Goal: Transaction & Acquisition: Purchase product/service

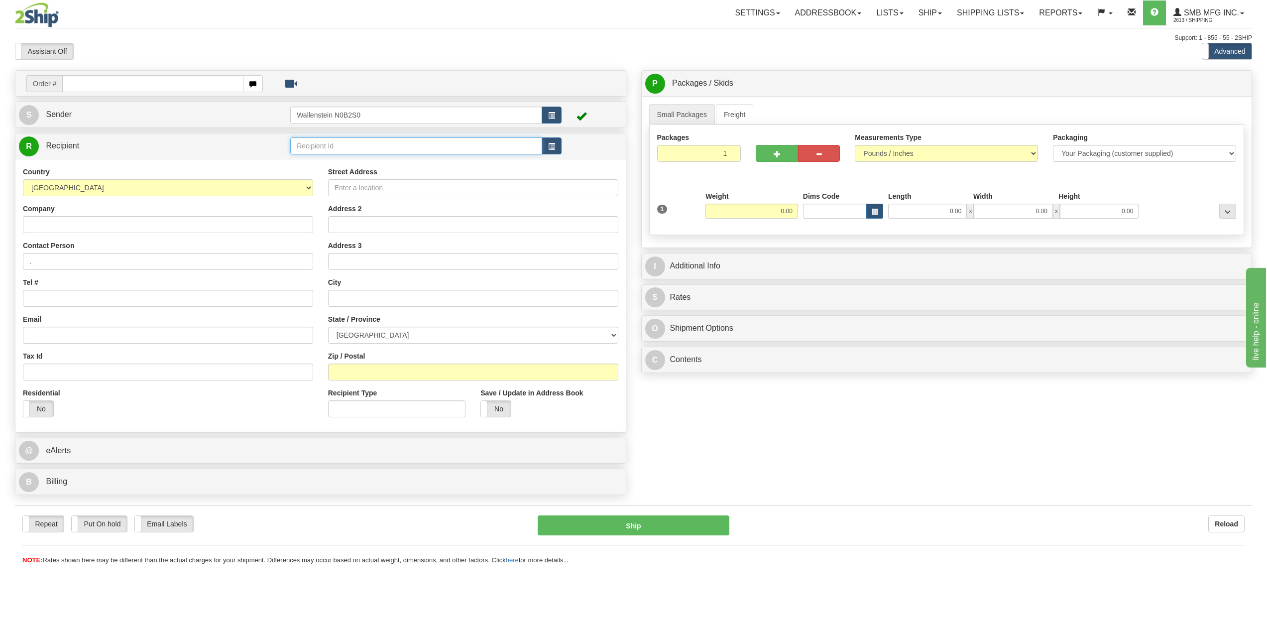
click at [329, 144] on input "text" at bounding box center [416, 145] width 252 height 17
click at [322, 165] on div "SMB" at bounding box center [414, 161] width 242 height 11
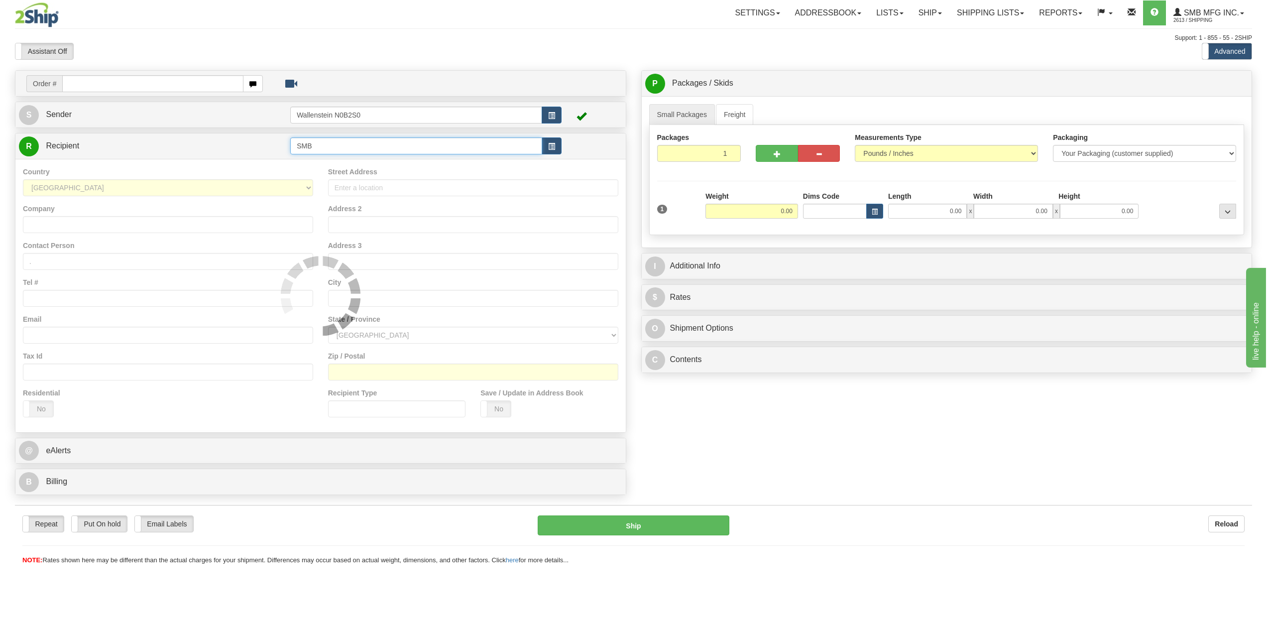
type input "SMB"
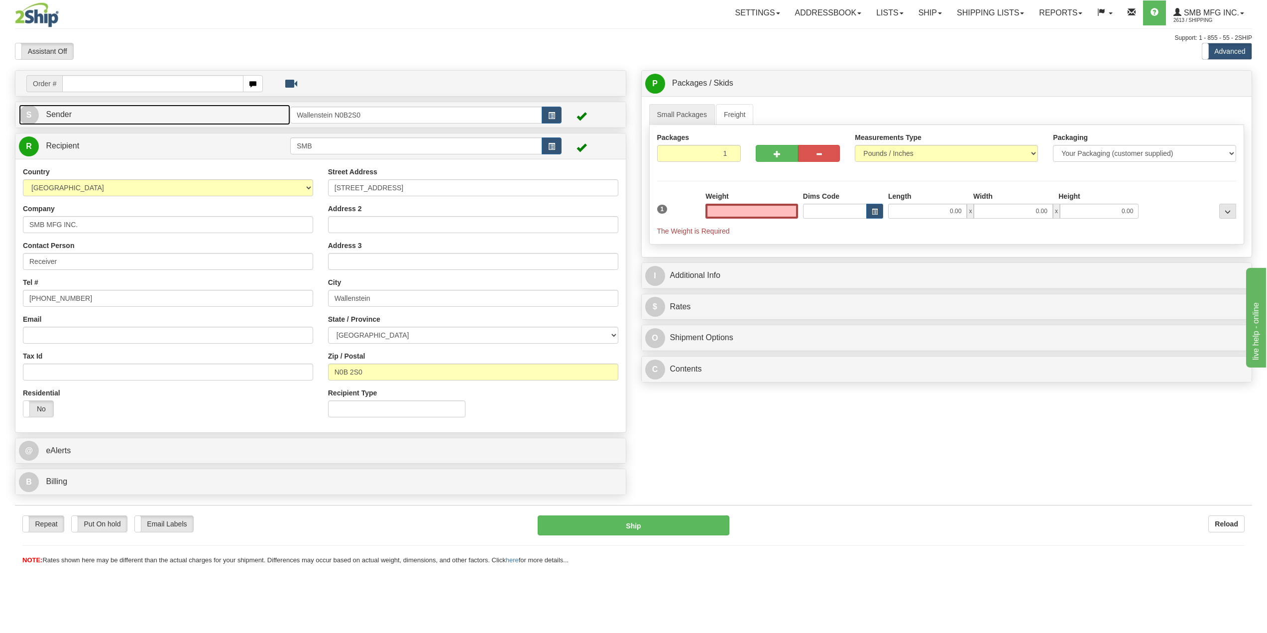
type input "0.00"
click at [225, 106] on link "S Sender" at bounding box center [154, 115] width 271 height 20
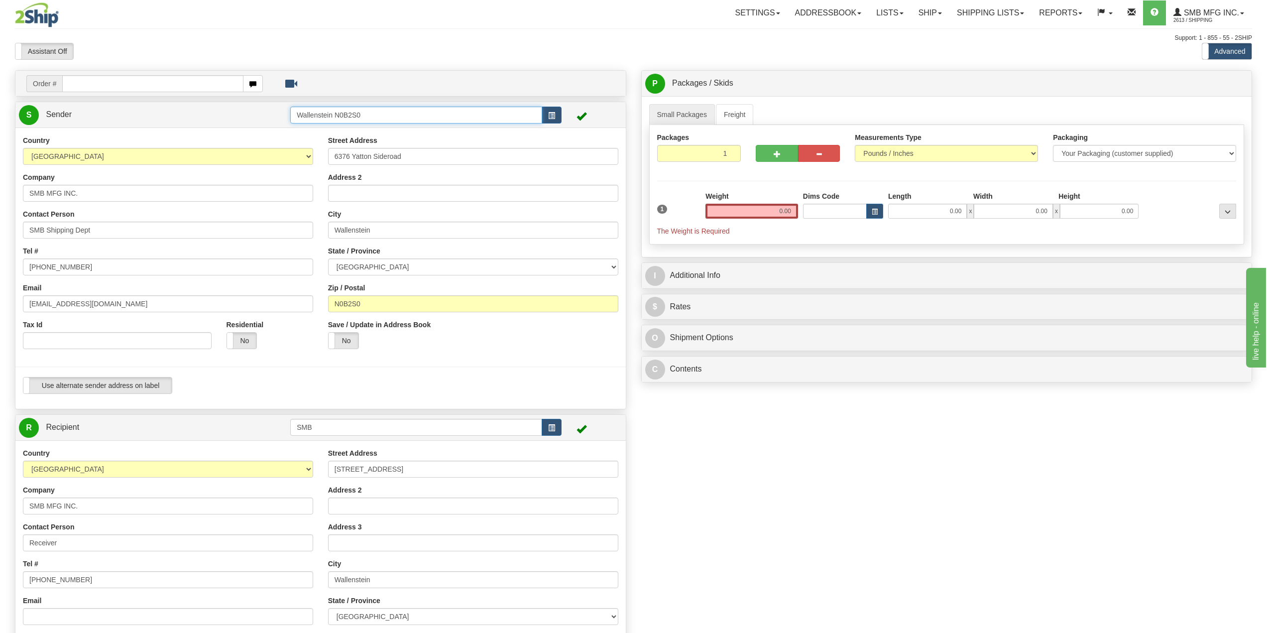
click at [354, 111] on input "Wallenstein N0B2S0" at bounding box center [416, 115] width 252 height 17
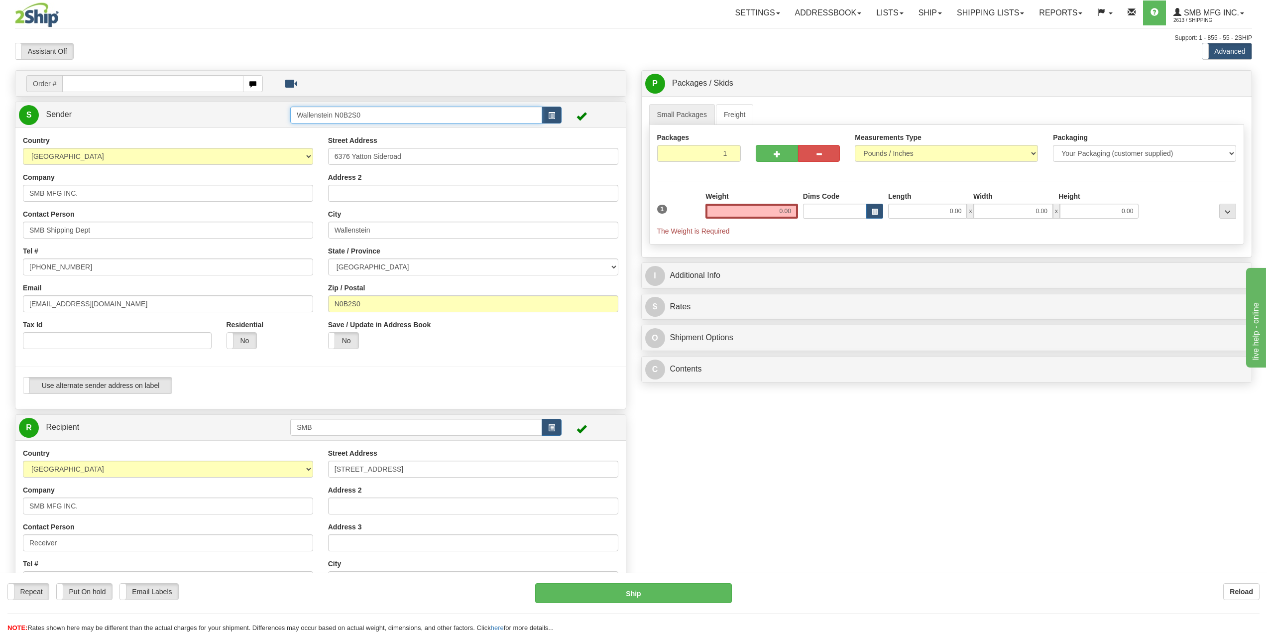
click at [369, 111] on input "Wallenstein N0B2S0" at bounding box center [416, 115] width 252 height 17
type input "W"
click at [138, 197] on input "SMB MFG INC." at bounding box center [168, 193] width 290 height 17
click at [349, 114] on input "text" at bounding box center [416, 115] width 252 height 17
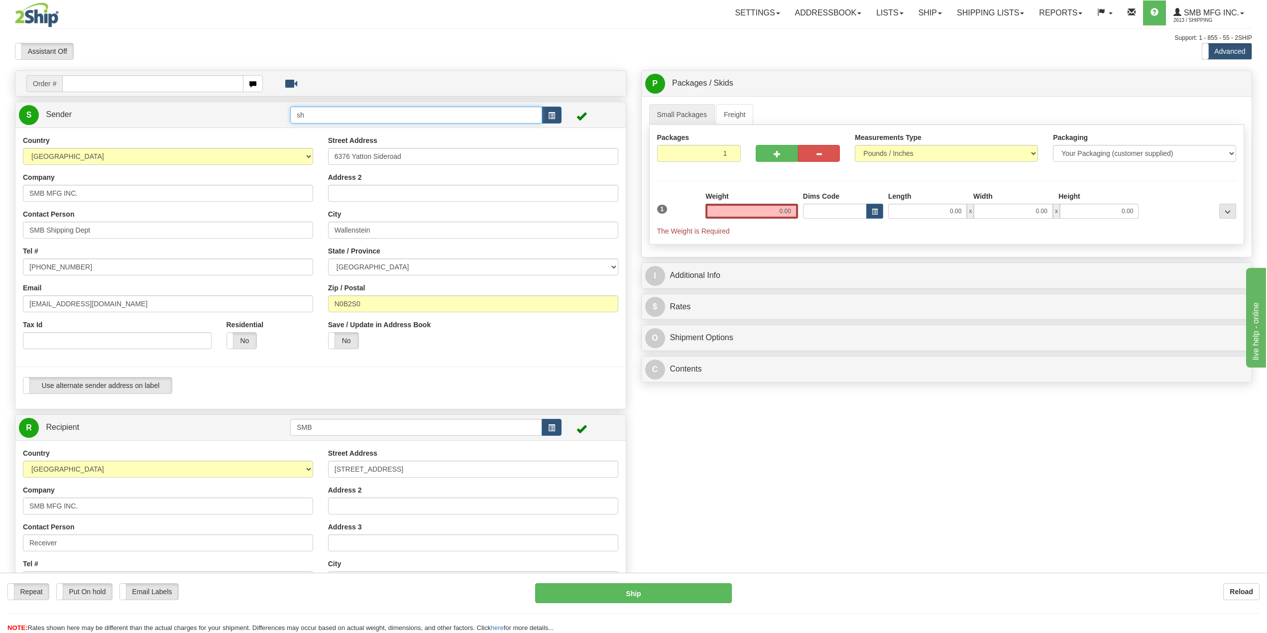
type input "s"
drag, startPoint x: 157, startPoint y: 198, endPoint x: 0, endPoint y: 162, distance: 161.2
click at [149, 196] on input "SMB MFG INC." at bounding box center [168, 193] width 290 height 17
click at [0, 162] on div "Toggle navigation Settings Shipping Preferences Fields Preferences New" at bounding box center [633, 416] width 1267 height 832
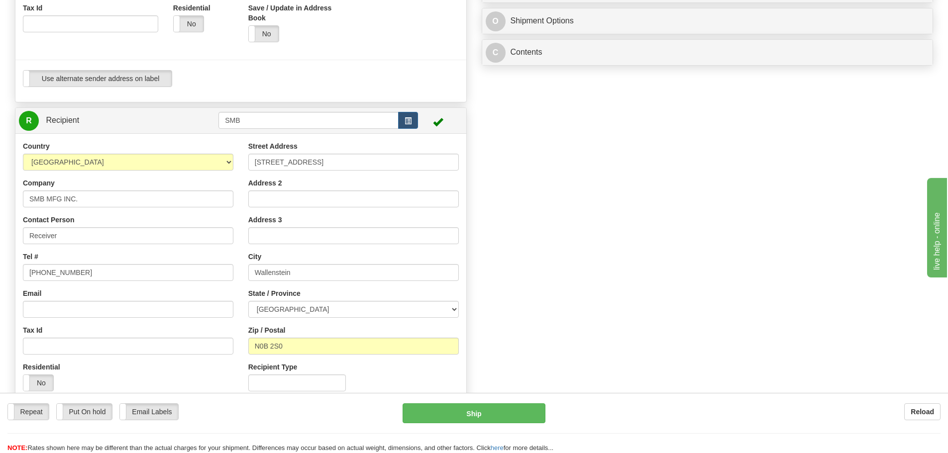
scroll to position [348, 0]
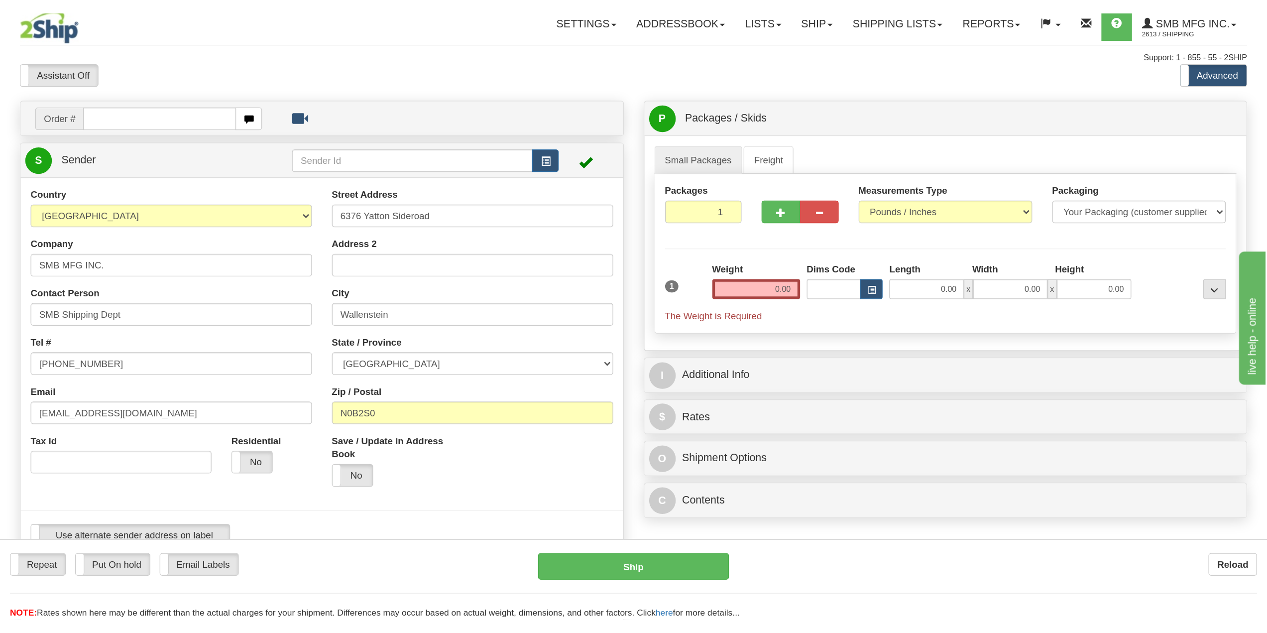
scroll to position [0, 0]
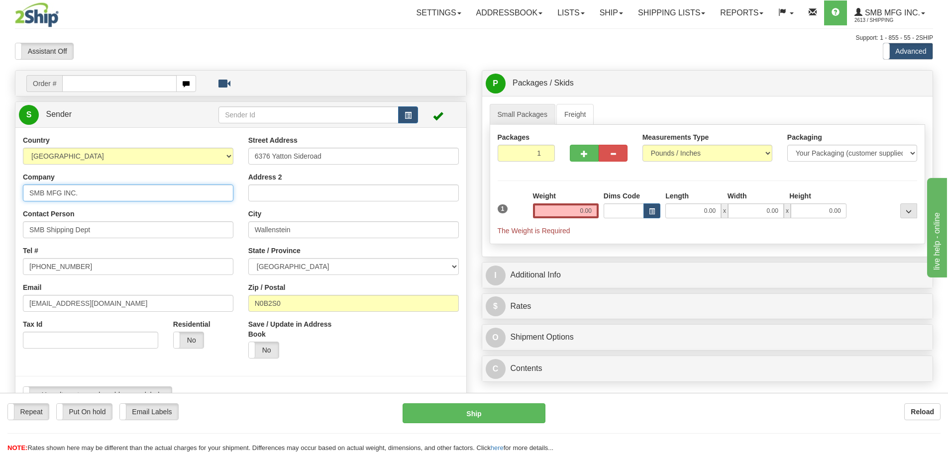
drag, startPoint x: 83, startPoint y: 199, endPoint x: -13, endPoint y: 200, distance: 96.1
click at [0, 200] on html "Training Course Close Toggle navigation Settings Shipping Preferences New Sende…" at bounding box center [474, 226] width 948 height 453
paste input "heehy Enterprises Ltd"
type input "[PERSON_NAME] Enterprises Ltd"
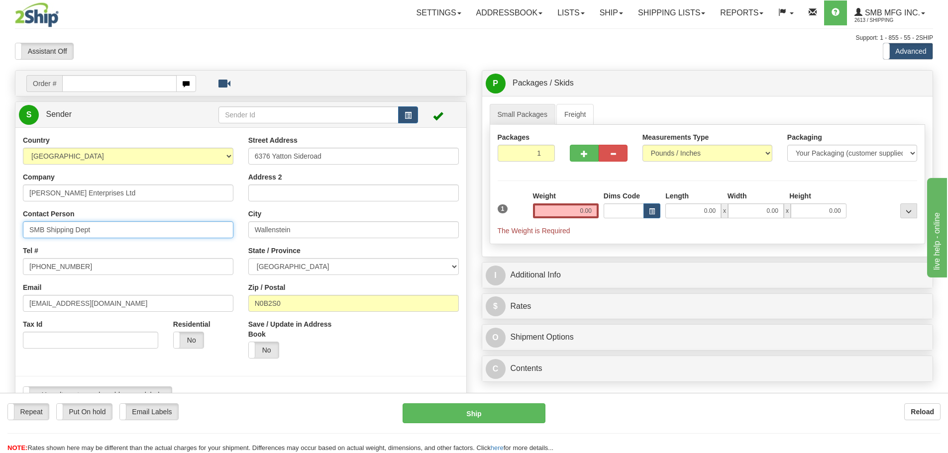
drag, startPoint x: 94, startPoint y: 227, endPoint x: -52, endPoint y: 230, distance: 145.4
click at [0, 230] on html "Training Course Close Toggle navigation Settings Shipping Preferences New Sende…" at bounding box center [474, 226] width 948 height 453
type input "[PERSON_NAME]"
drag, startPoint x: 6, startPoint y: 271, endPoint x: -131, endPoint y: 259, distance: 138.4
click at [0, 259] on html "Training Course Close Toggle navigation Settings Shipping Preferences New Sende…" at bounding box center [474, 226] width 948 height 453
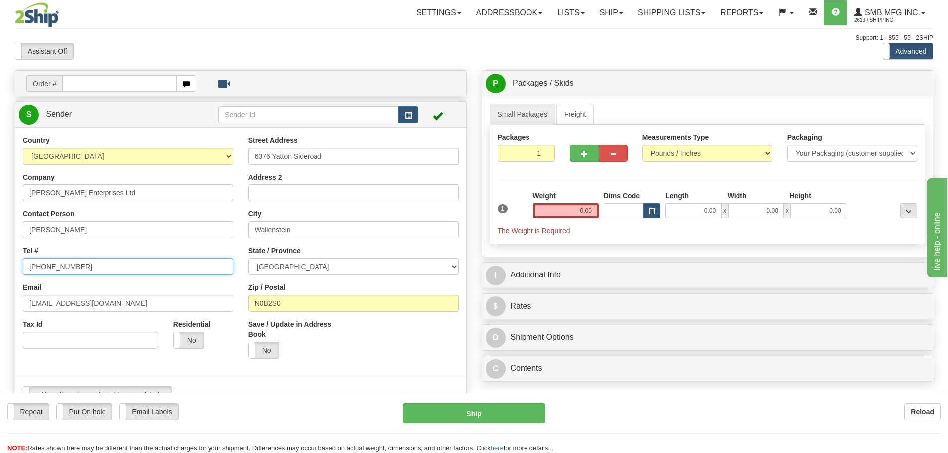
paste input "(902) 758-20"
type input "(902) 758-20"
drag, startPoint x: 366, startPoint y: 155, endPoint x: 115, endPoint y: 148, distance: 251.0
click at [120, 148] on div "Country [GEOGRAPHIC_DATA] [GEOGRAPHIC_DATA] [GEOGRAPHIC_DATA] [GEOGRAPHIC_DATA]…" at bounding box center [240, 273] width 451 height 276
paste input "[STREET_ADDRESS]"
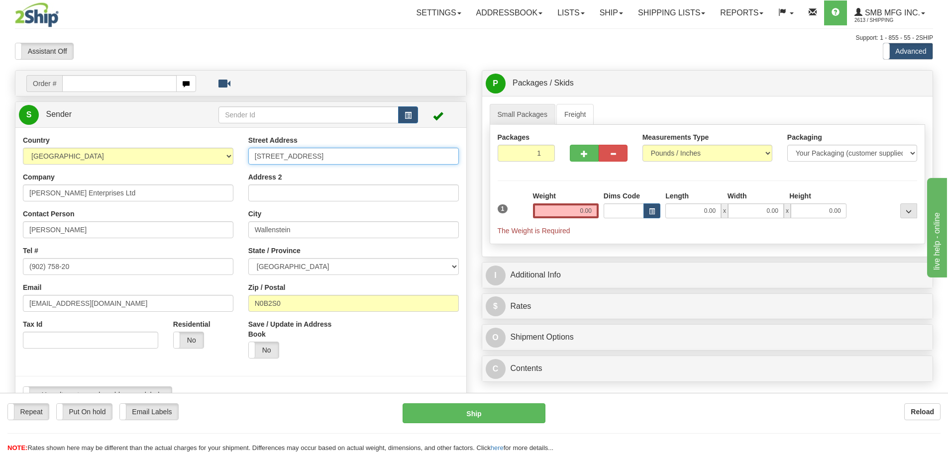
type input "[STREET_ADDRESS]"
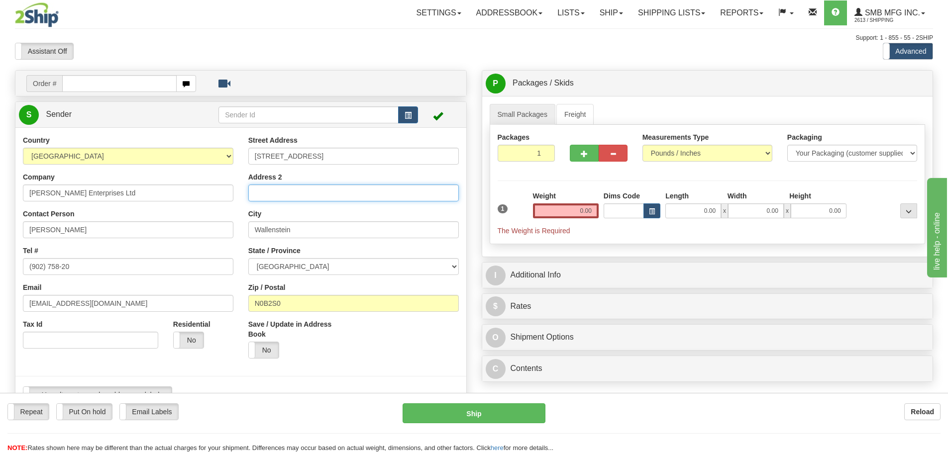
click at [264, 189] on input "Address 2" at bounding box center [353, 193] width 211 height 17
paste input "PO Box 356"
type input "PO Box 356"
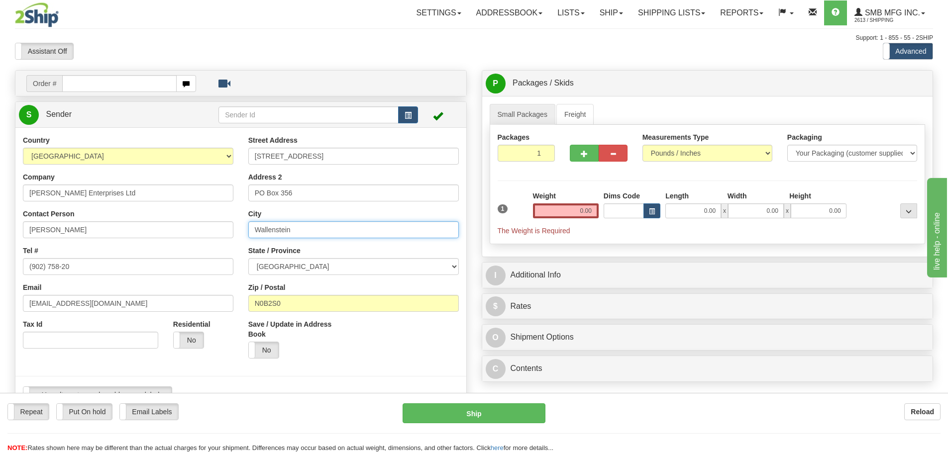
drag, startPoint x: 312, startPoint y: 226, endPoint x: 157, endPoint y: 212, distance: 155.5
click at [159, 212] on div "Country [GEOGRAPHIC_DATA] [GEOGRAPHIC_DATA] [GEOGRAPHIC_DATA] [GEOGRAPHIC_DATA]…" at bounding box center [240, 273] width 451 height 276
paste input "Shubenacadie"
type input "Shubenacadie"
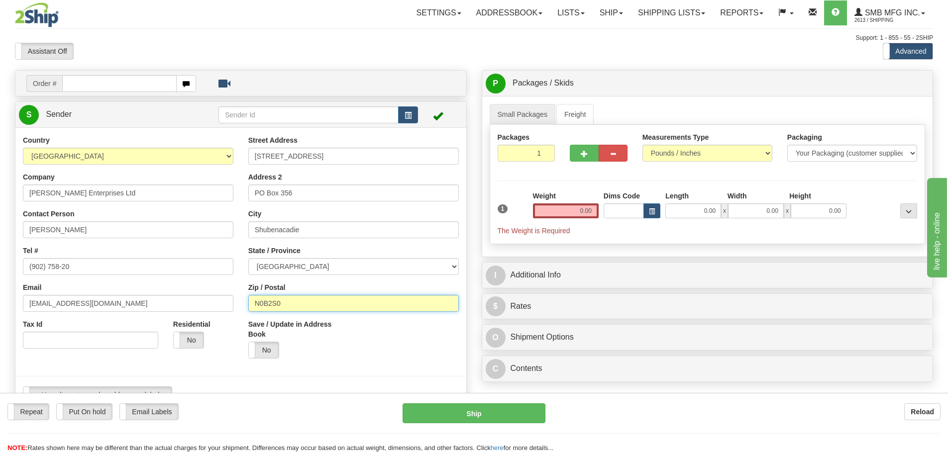
drag, startPoint x: 307, startPoint y: 302, endPoint x: 194, endPoint y: 303, distance: 113.0
click at [196, 303] on div "Country [GEOGRAPHIC_DATA] [GEOGRAPHIC_DATA] [GEOGRAPHIC_DATA] [GEOGRAPHIC_DATA]…" at bounding box center [240, 273] width 451 height 276
paste input "B0N 2H"
type input "B0N 2H0"
click at [307, 344] on div "Yes No" at bounding box center [297, 350] width 98 height 17
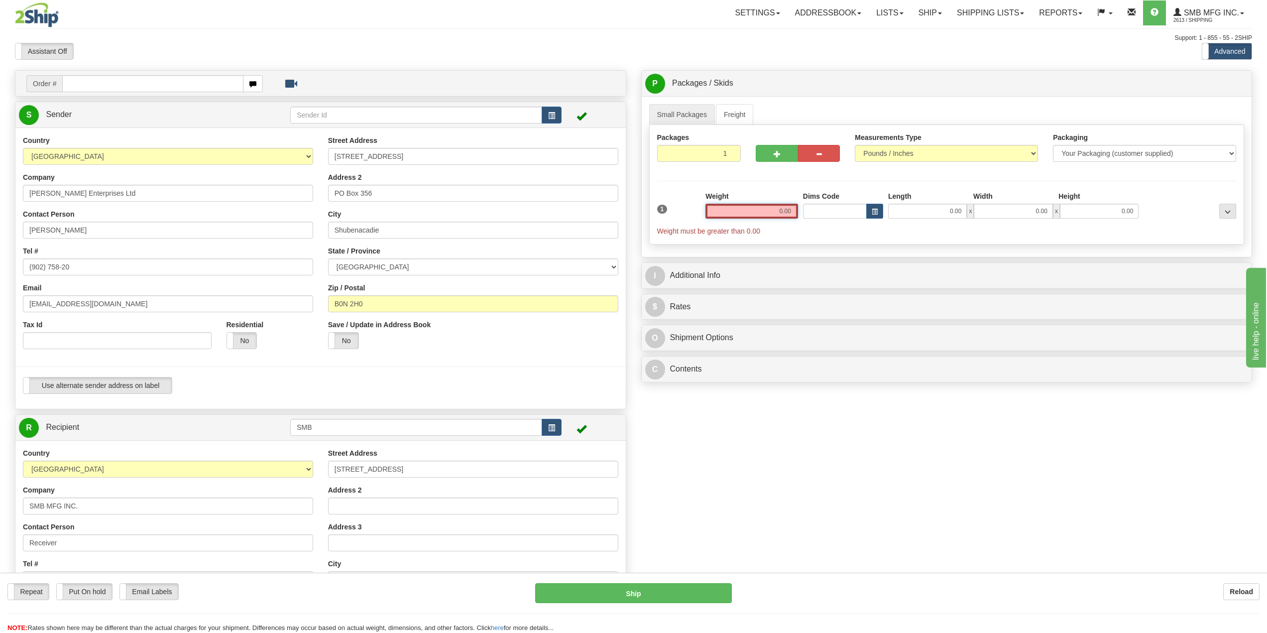
click at [779, 210] on input "0.00" at bounding box center [751, 211] width 93 height 15
type input "20.00"
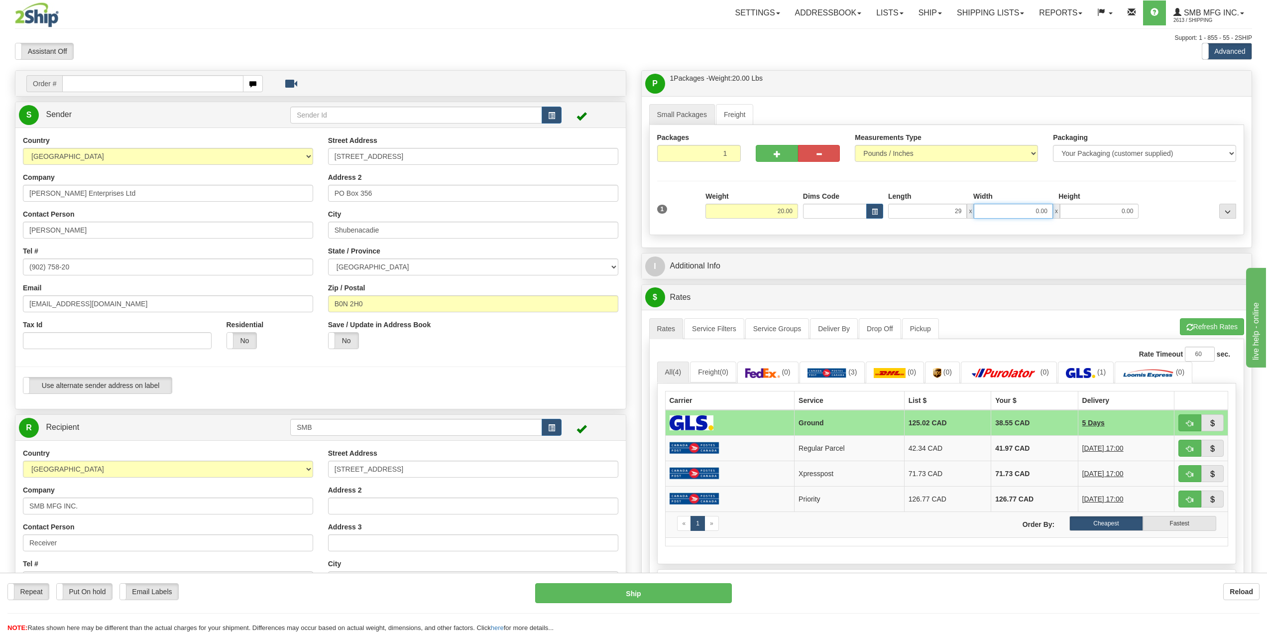
type input "29.00"
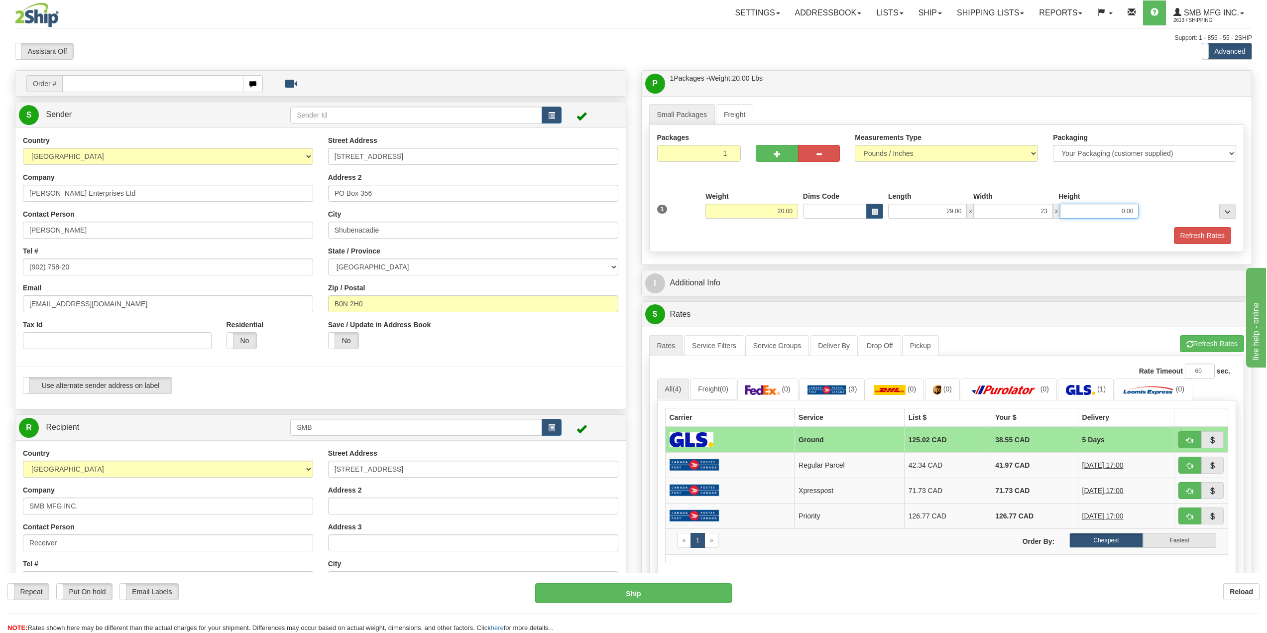
type input "23.00"
type input "24.00"
click at [781, 210] on input "20.00" at bounding box center [751, 211] width 93 height 15
drag, startPoint x: 929, startPoint y: 231, endPoint x: 939, endPoint y: 231, distance: 10.5
click at [930, 231] on div "Refresh Rates" at bounding box center [947, 235] width 584 height 17
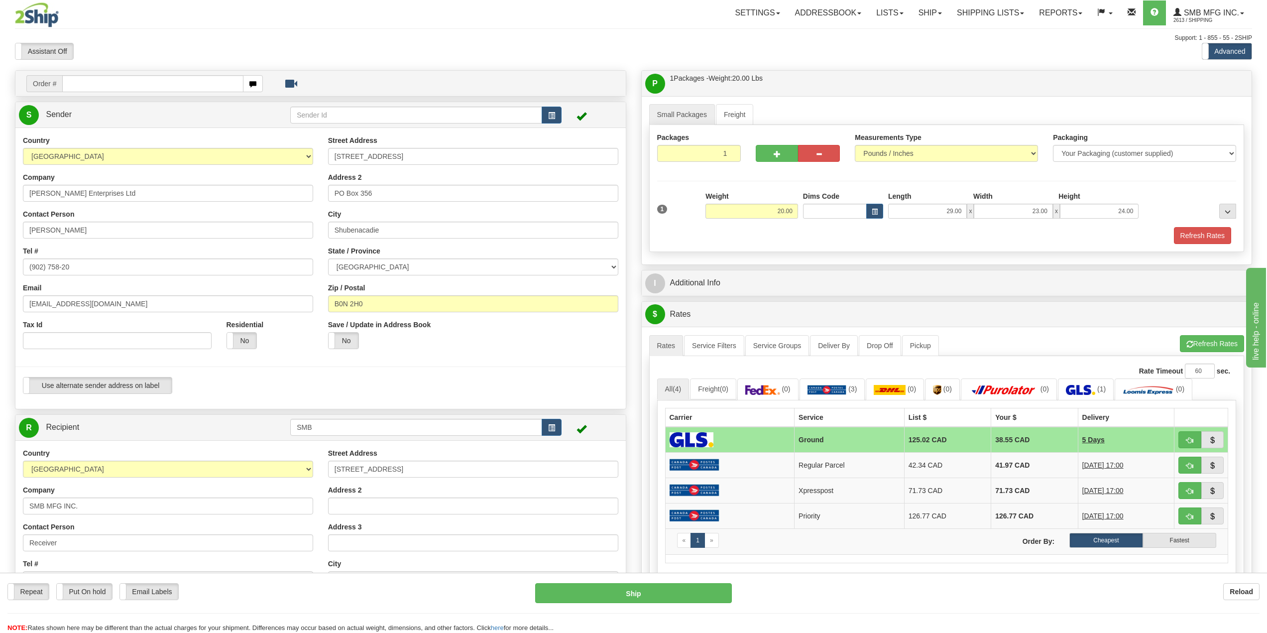
click at [1098, 235] on div "Refresh Rates" at bounding box center [947, 235] width 584 height 17
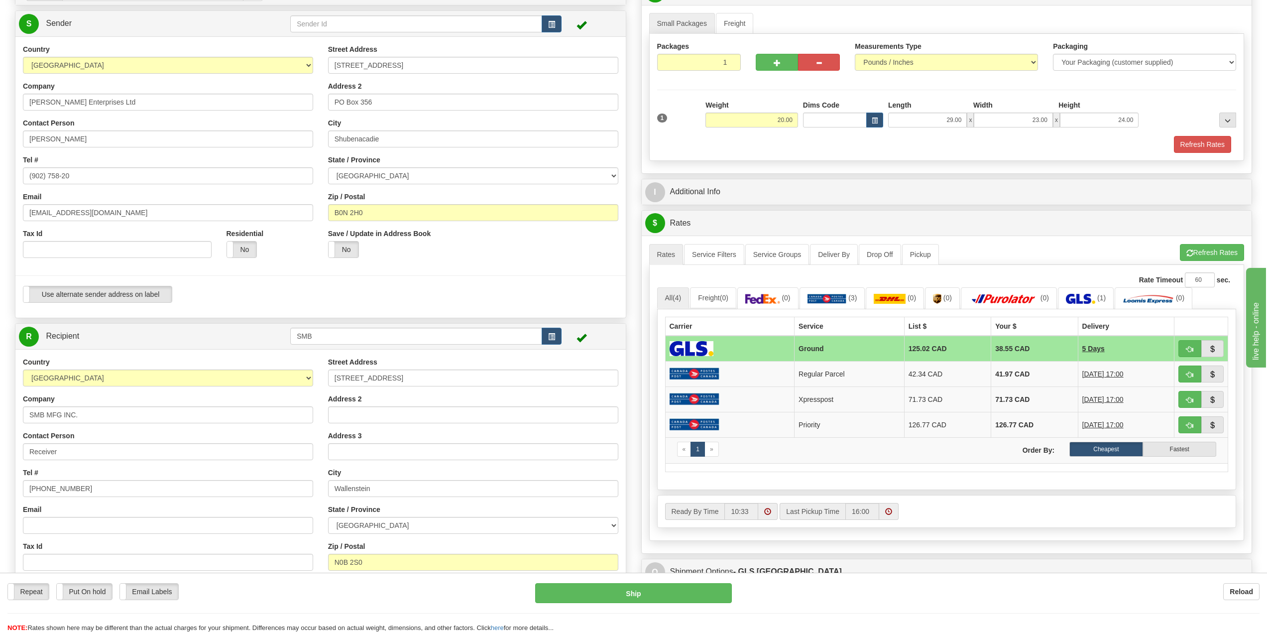
scroll to position [100, 0]
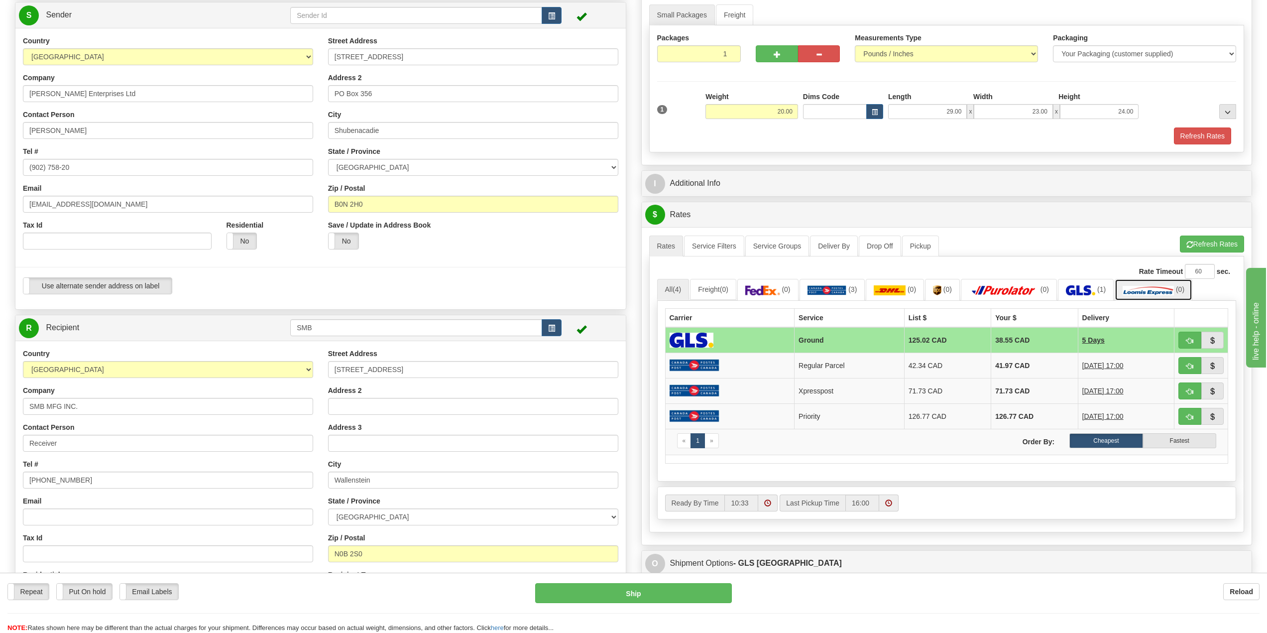
click at [1162, 285] on link "(0)" at bounding box center [1153, 289] width 78 height 21
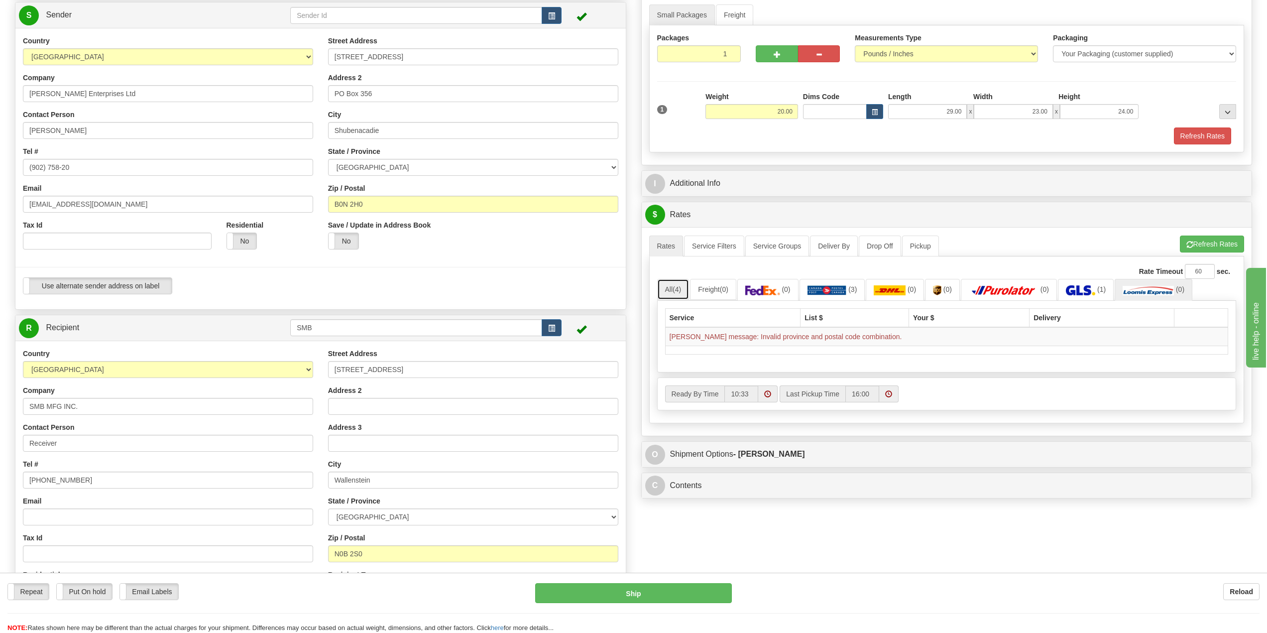
click at [679, 296] on link "All (4)" at bounding box center [673, 289] width 32 height 21
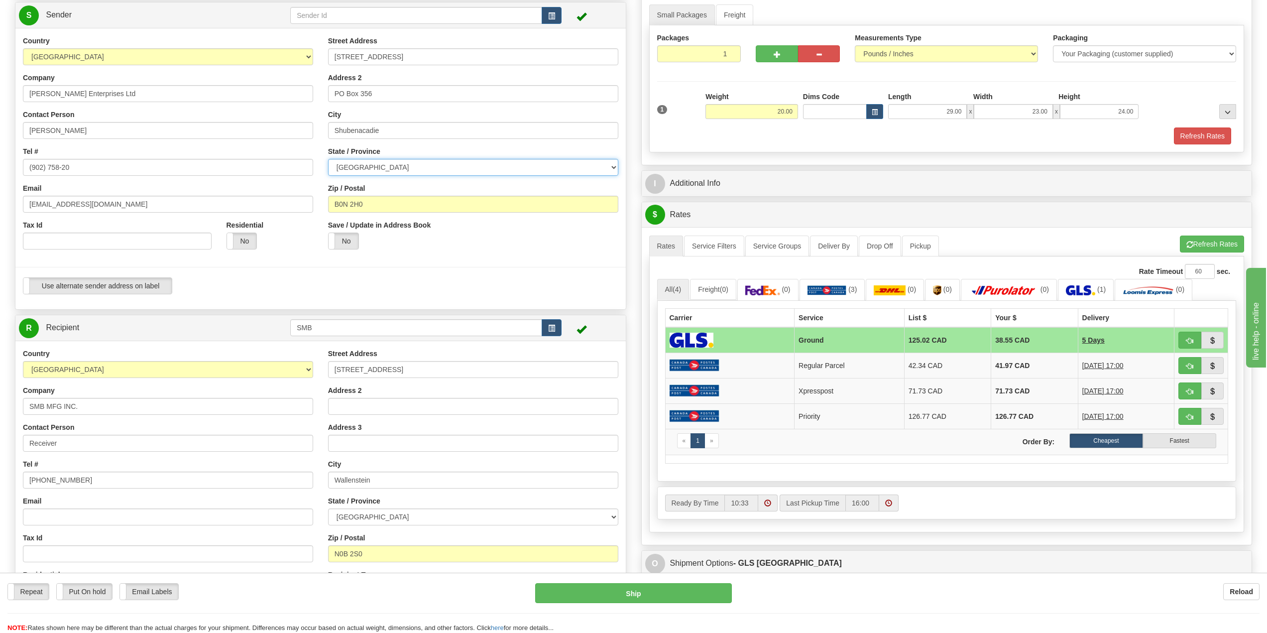
click at [376, 169] on select "[GEOGRAPHIC_DATA] [GEOGRAPHIC_DATA] [GEOGRAPHIC_DATA] [GEOGRAPHIC_DATA] [GEOGRA…" at bounding box center [473, 167] width 290 height 17
select select "NS"
click at [328, 159] on select "[GEOGRAPHIC_DATA] [GEOGRAPHIC_DATA] [GEOGRAPHIC_DATA] [GEOGRAPHIC_DATA] [GEOGRA…" at bounding box center [473, 167] width 290 height 17
click at [1204, 249] on button "Refresh Rates" at bounding box center [1212, 243] width 64 height 17
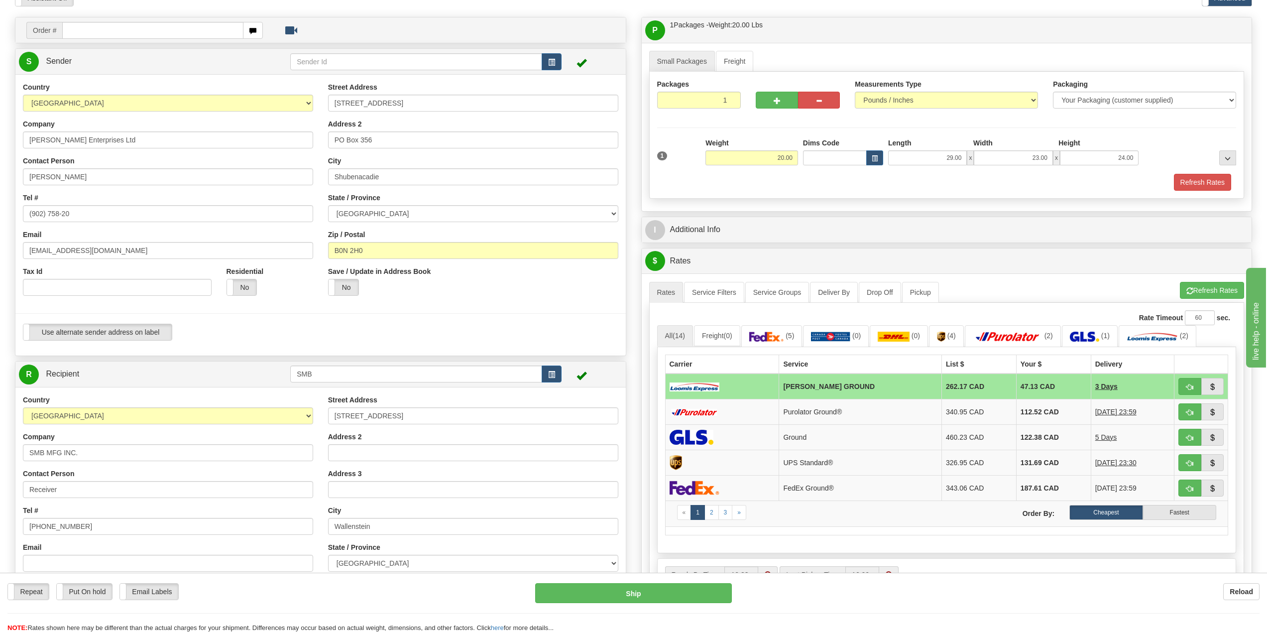
scroll to position [50, 0]
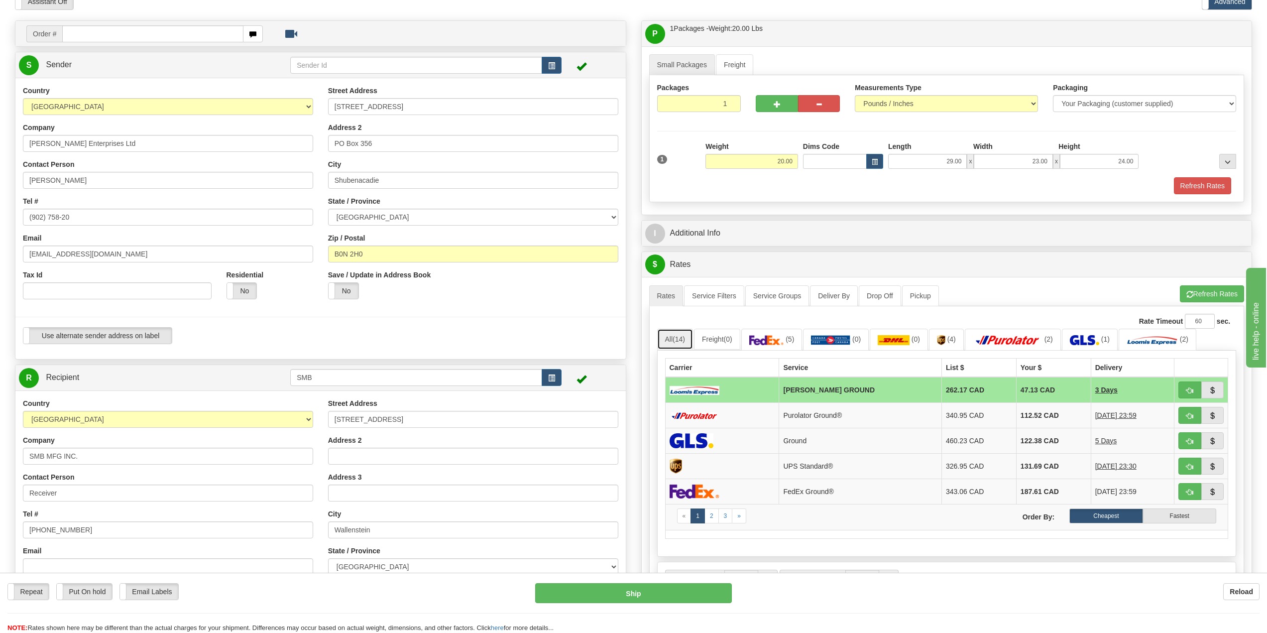
click at [683, 336] on span "(14)" at bounding box center [678, 339] width 12 height 8
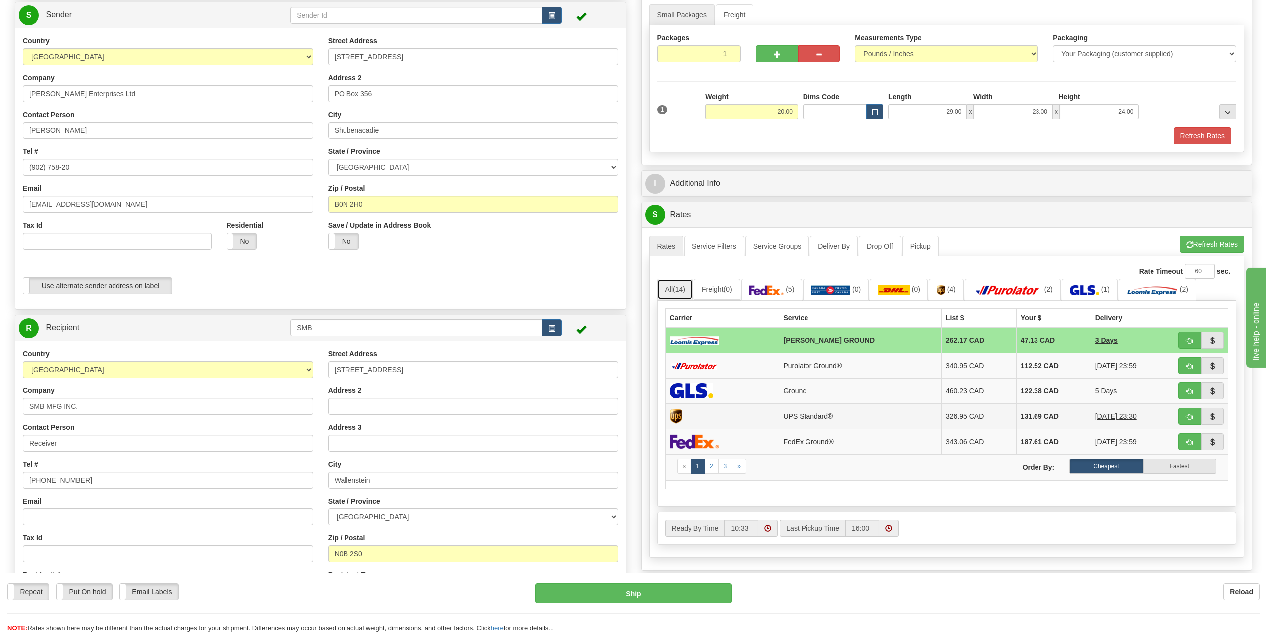
scroll to position [149, 0]
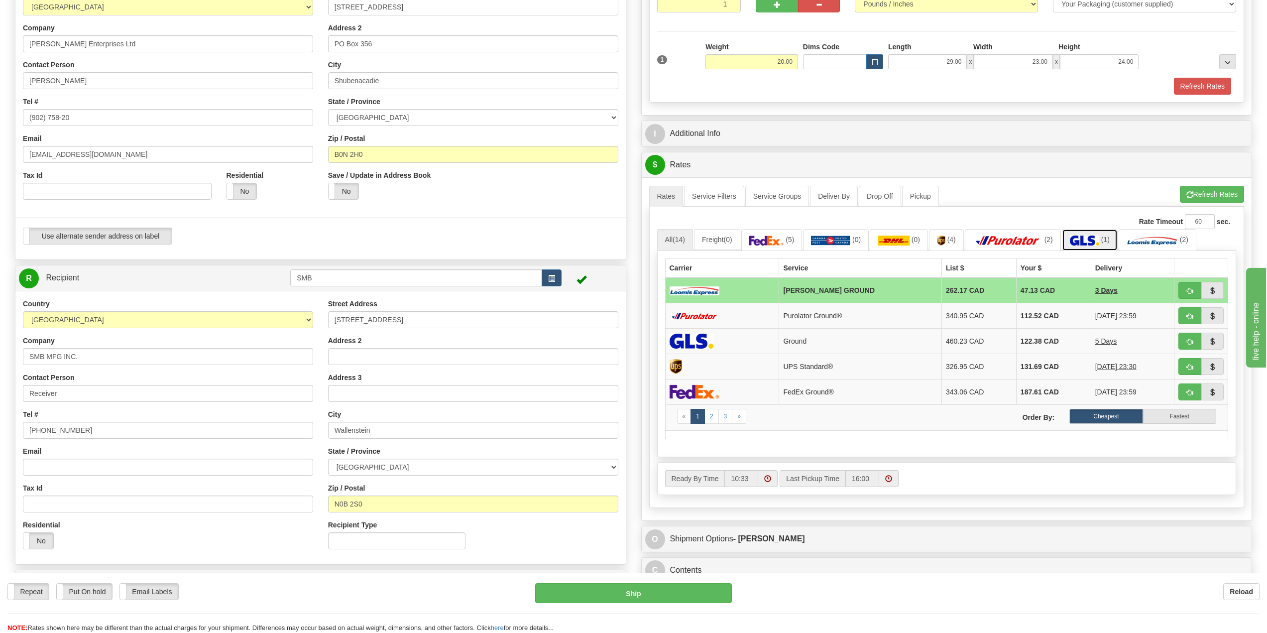
click at [1099, 243] on img at bounding box center [1084, 240] width 29 height 10
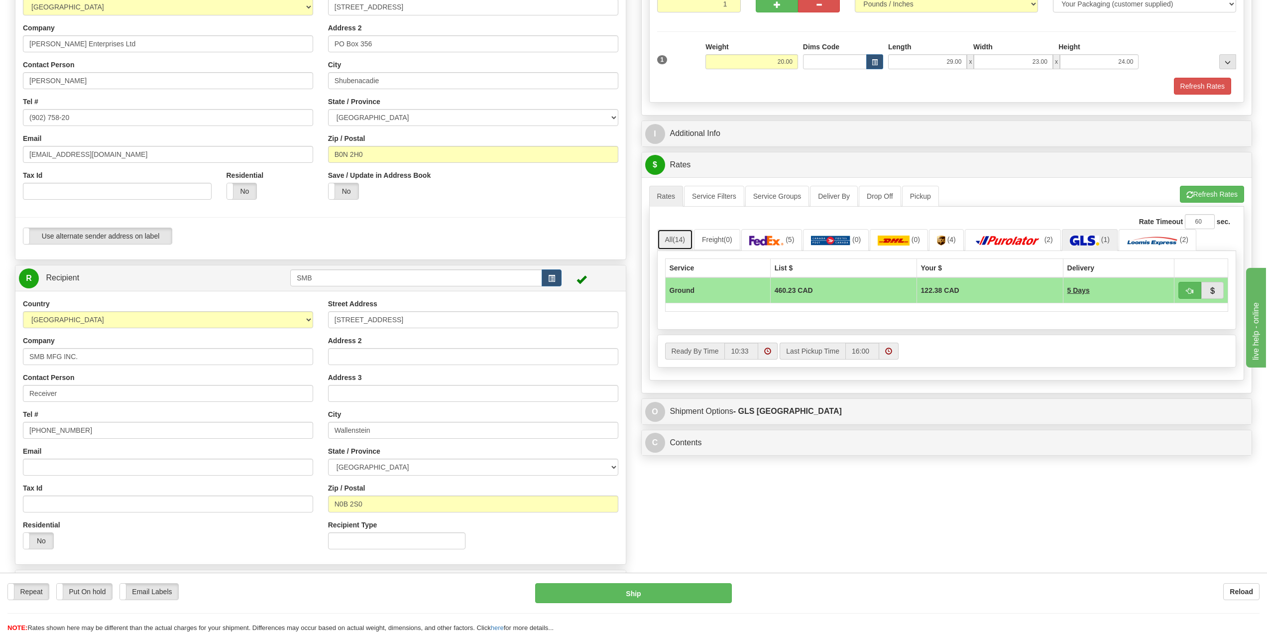
click at [683, 244] on link "All (14)" at bounding box center [675, 239] width 36 height 21
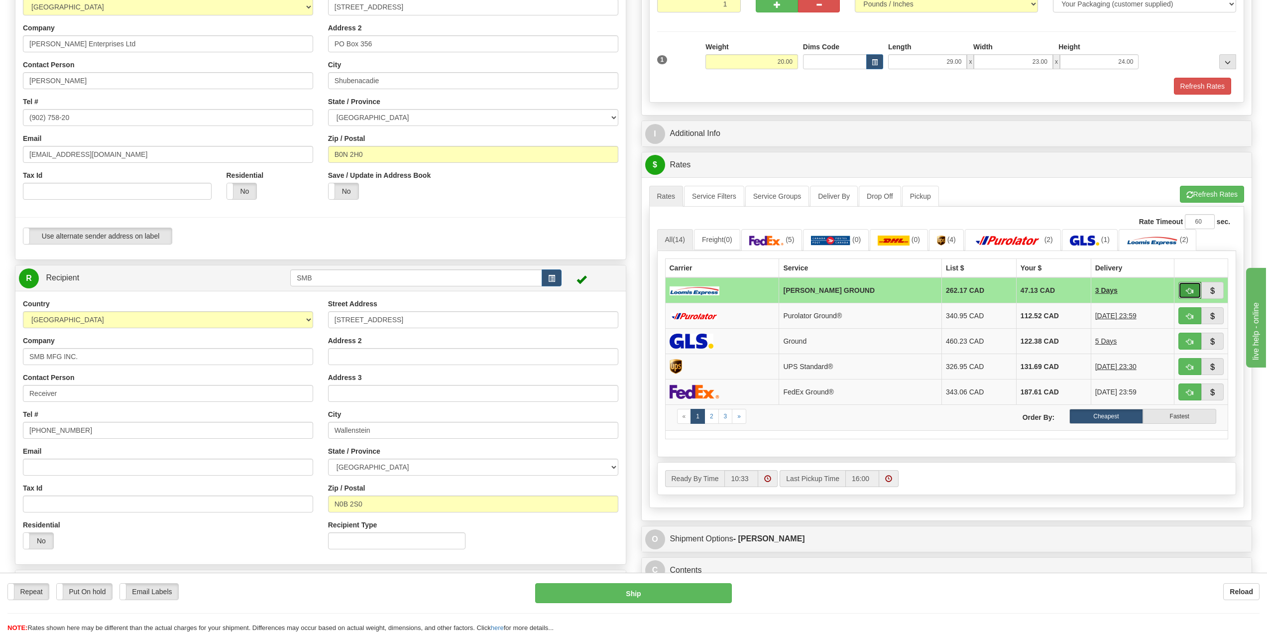
click at [1194, 292] on button "button" at bounding box center [1189, 290] width 23 height 17
type input "DD"
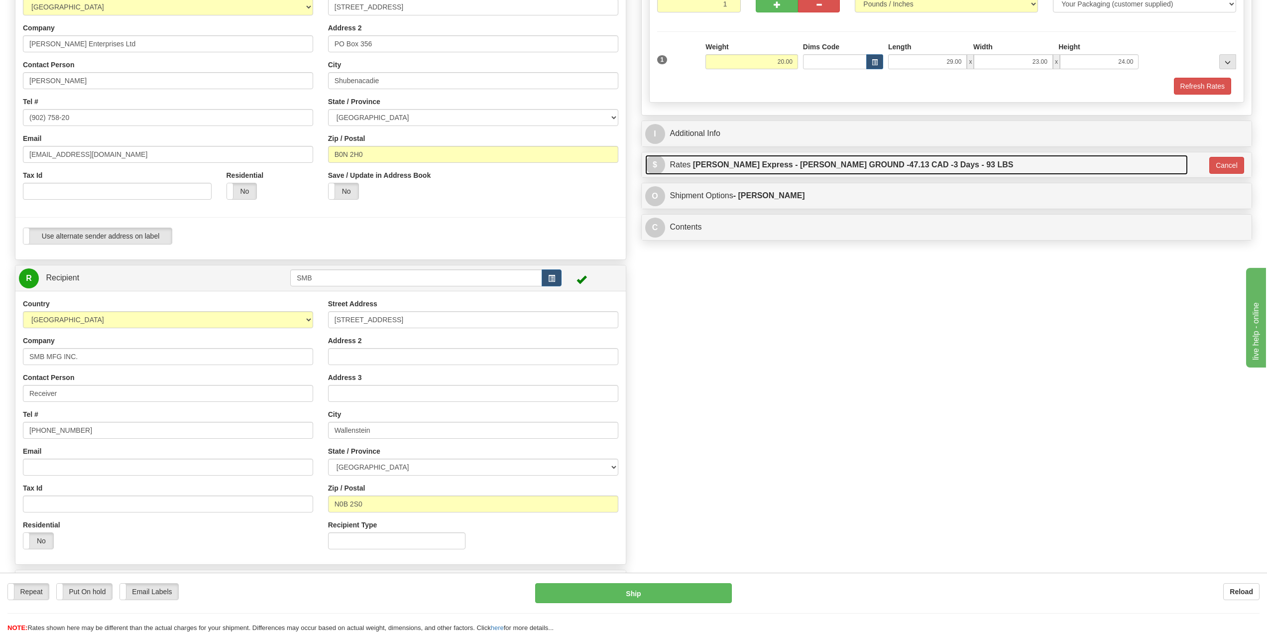
click at [912, 165] on label "[PERSON_NAME] Express - [PERSON_NAME] GROUND - 47.13 CAD - 3 Days - 93 LBS" at bounding box center [853, 165] width 321 height 20
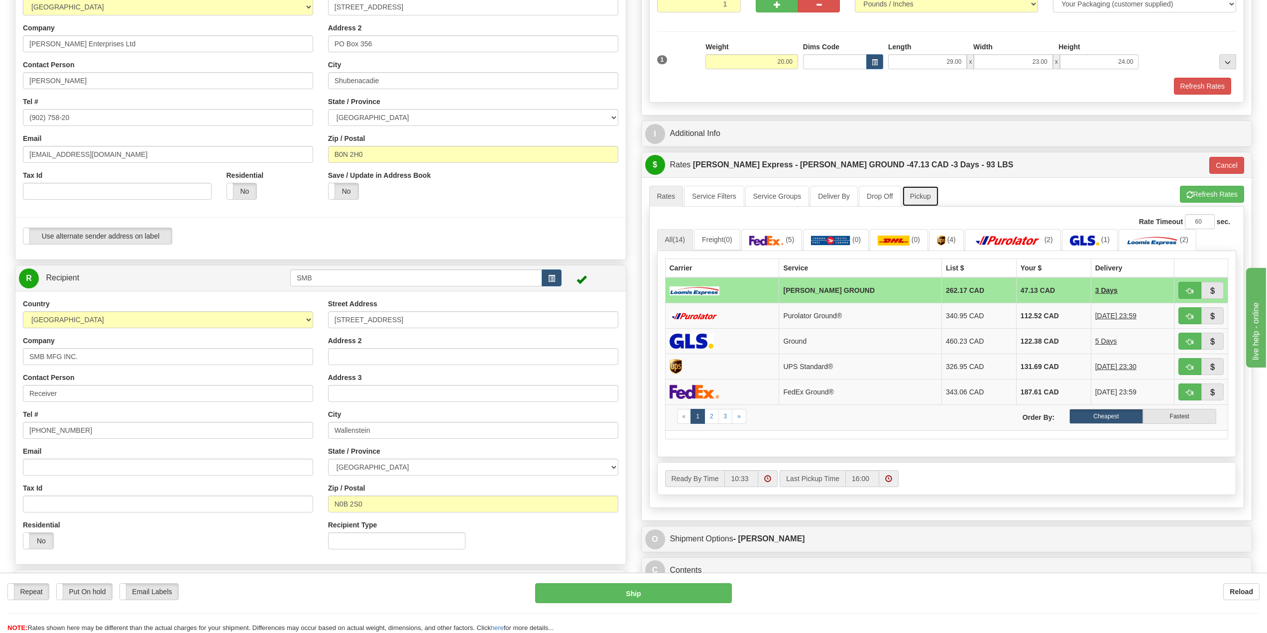
click at [919, 197] on link "Pickup" at bounding box center [920, 196] width 37 height 21
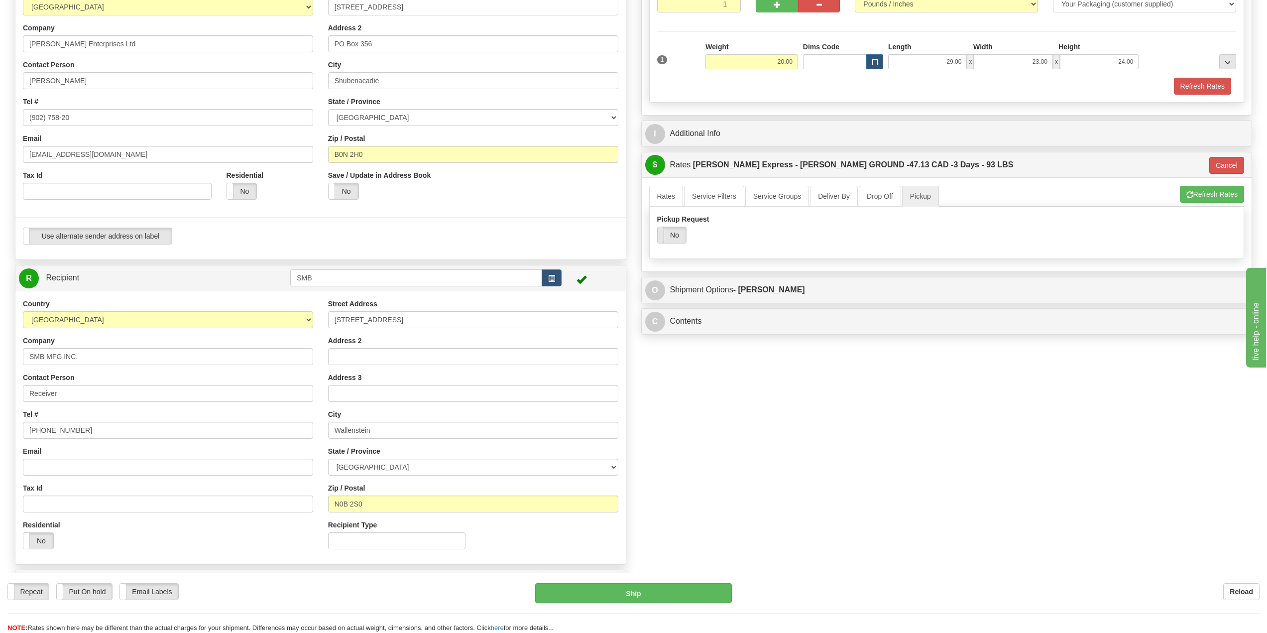
click at [662, 234] on span at bounding box center [657, 235] width 13 height 16
click at [709, 596] on button "Ship" at bounding box center [633, 593] width 196 height 20
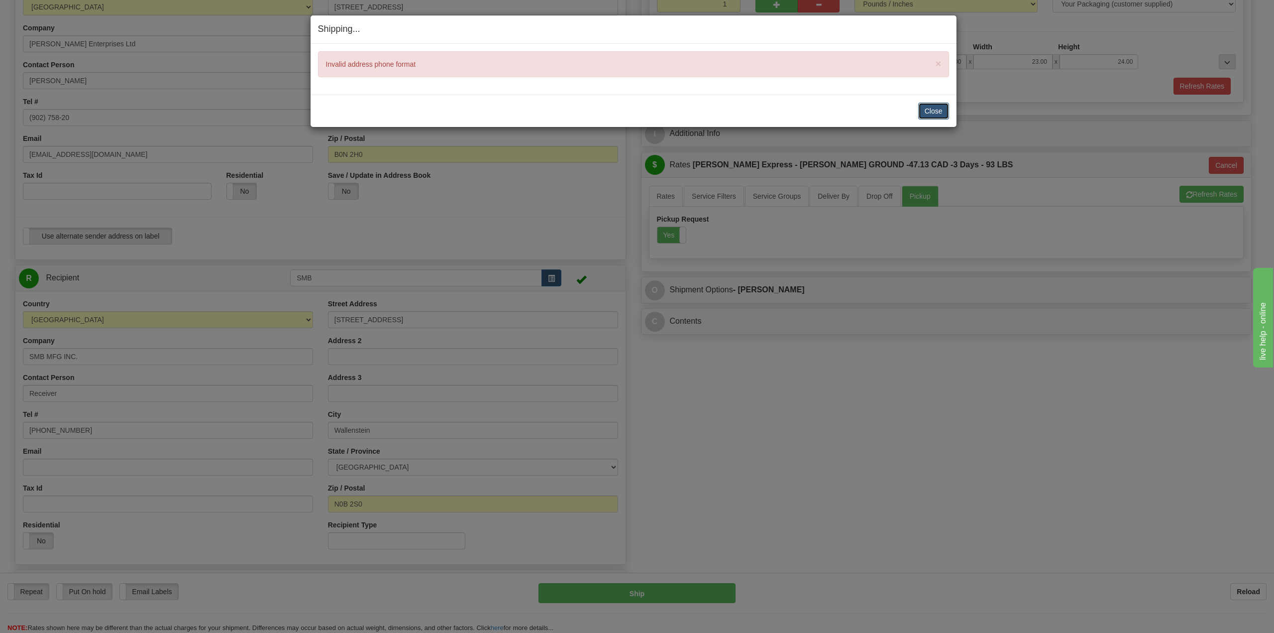
click at [936, 107] on button "Close" at bounding box center [933, 111] width 31 height 17
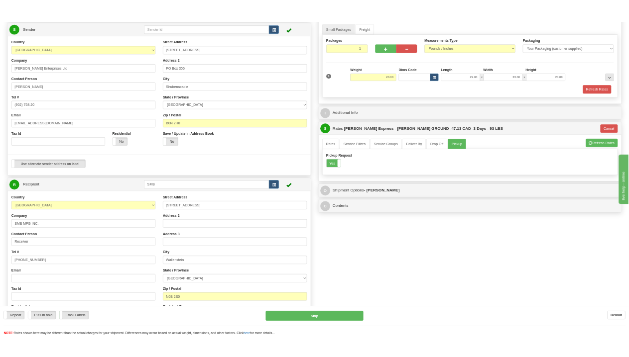
scroll to position [123, 0]
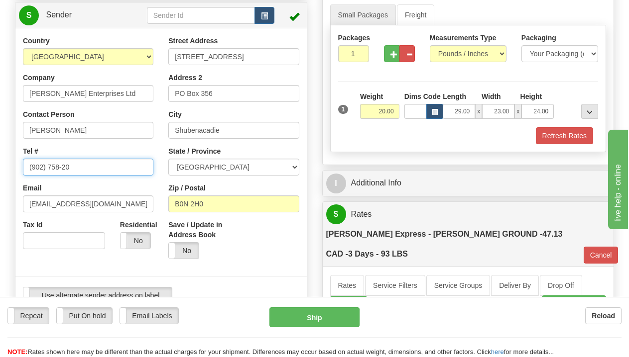
click at [92, 170] on input "(902) 758-20" at bounding box center [88, 167] width 130 height 17
type input "[PHONE_NUMBER]"
click at [564, 296] on button "Refresh Rates" at bounding box center [574, 304] width 64 height 17
type input "DD"
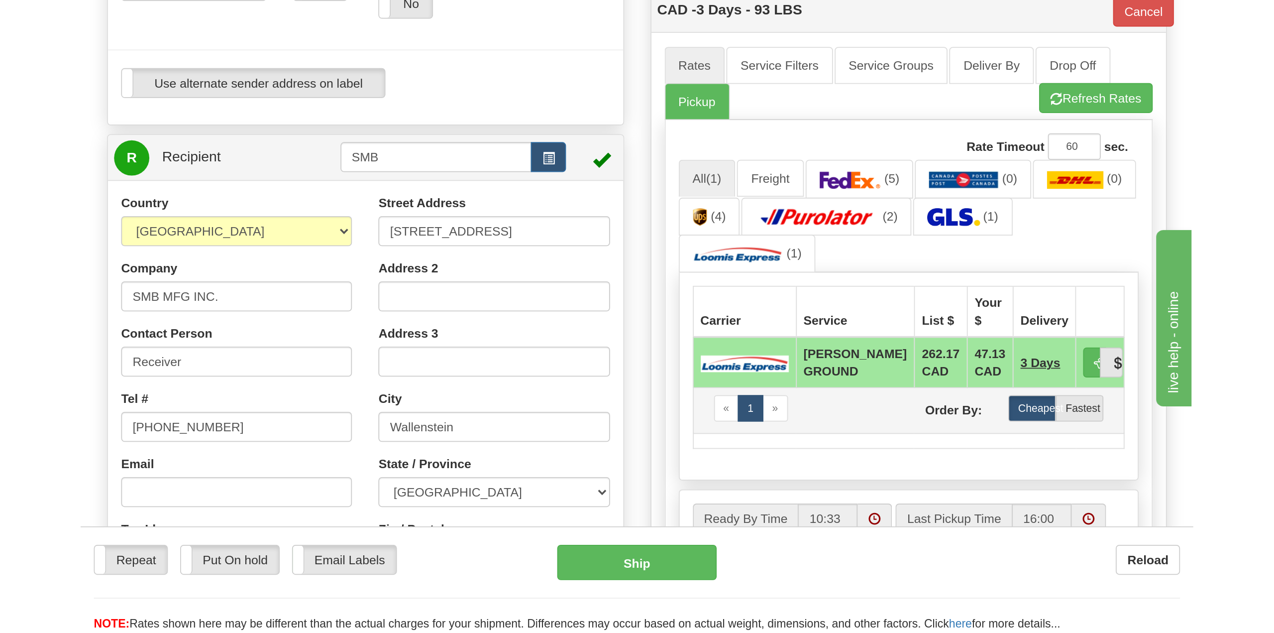
scroll to position [348, 0]
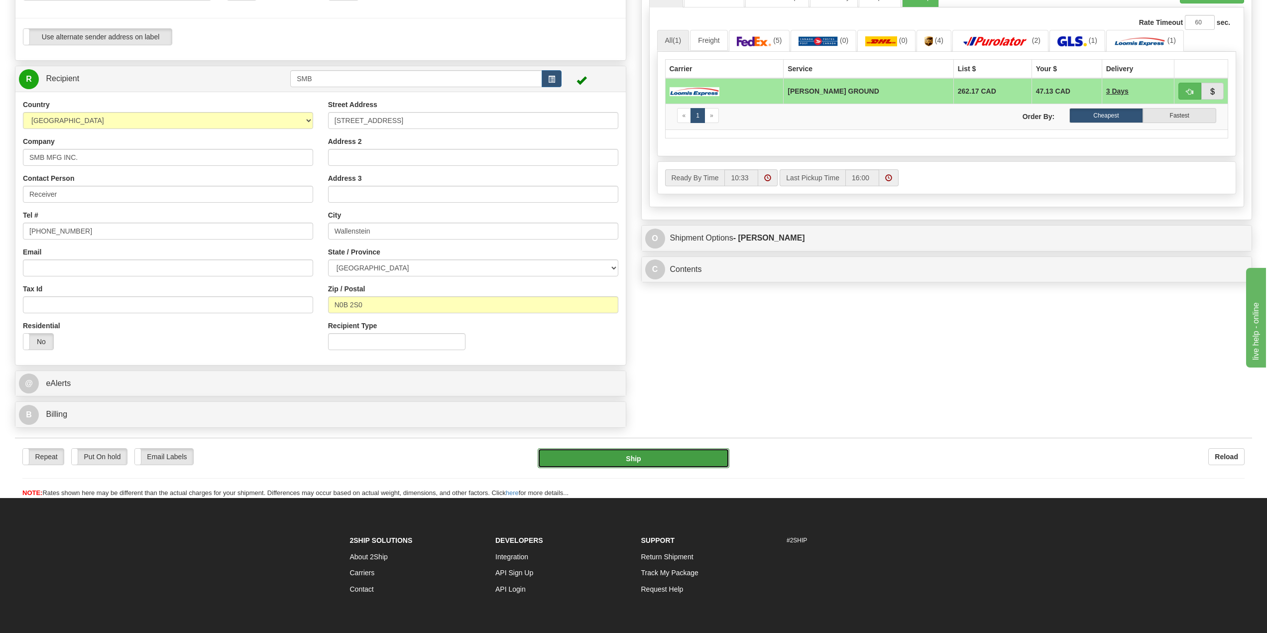
click at [694, 461] on button "Ship" at bounding box center [633, 458] width 191 height 20
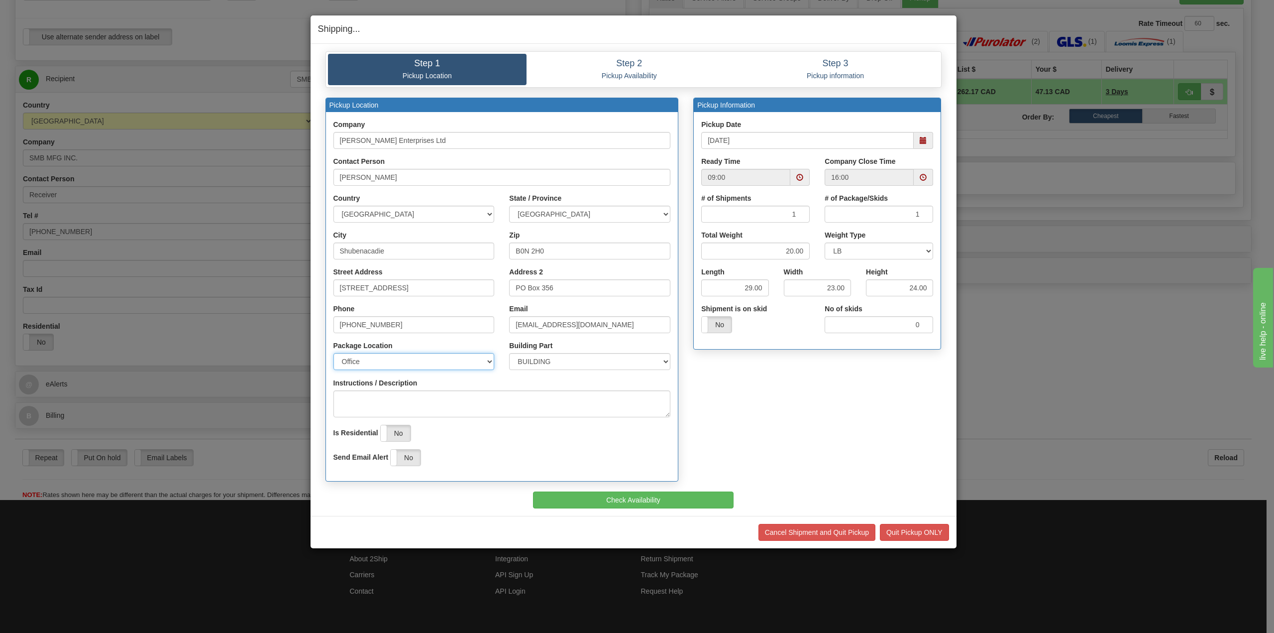
click at [457, 363] on select "Office Reception Shipping Customer Service Pharmacy Other" at bounding box center [413, 361] width 161 height 17
select select "2"
click at [333, 353] on select "Office Reception Shipping Customer Service Pharmacy Other" at bounding box center [413, 361] width 161 height 17
click at [525, 364] on select "BUILDING APARTMENT DEPARTMENT FLOOR ROOM SUITE" at bounding box center [589, 361] width 161 height 17
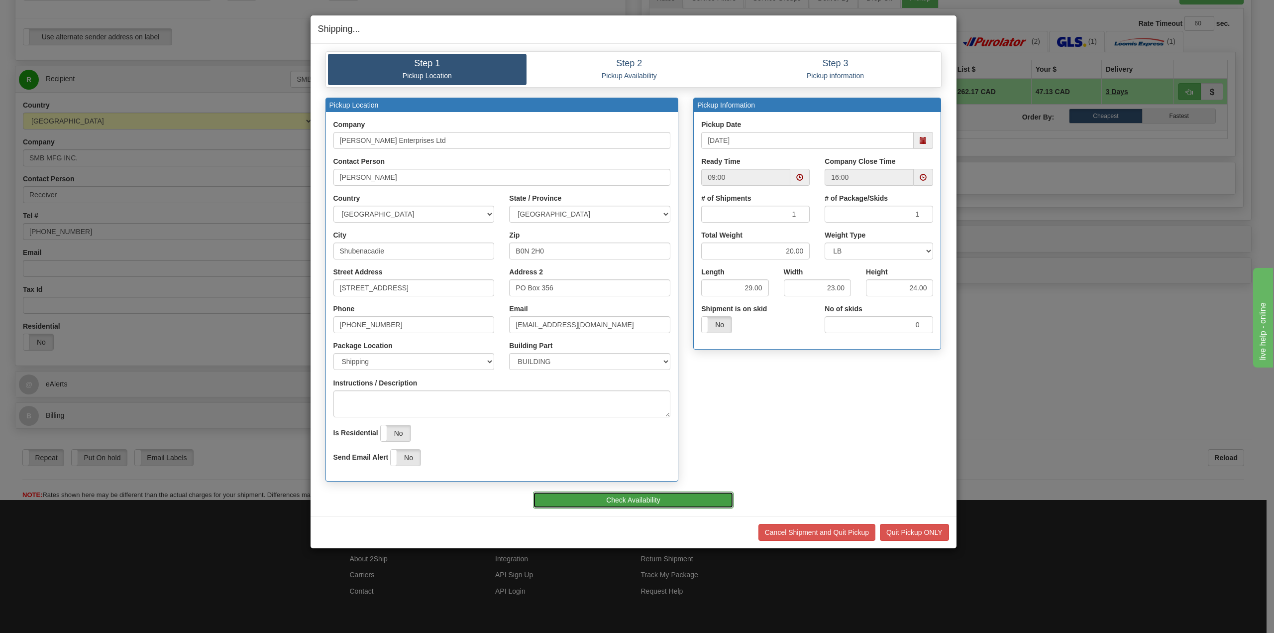
click at [594, 498] on button "Check Availability" at bounding box center [633, 499] width 201 height 17
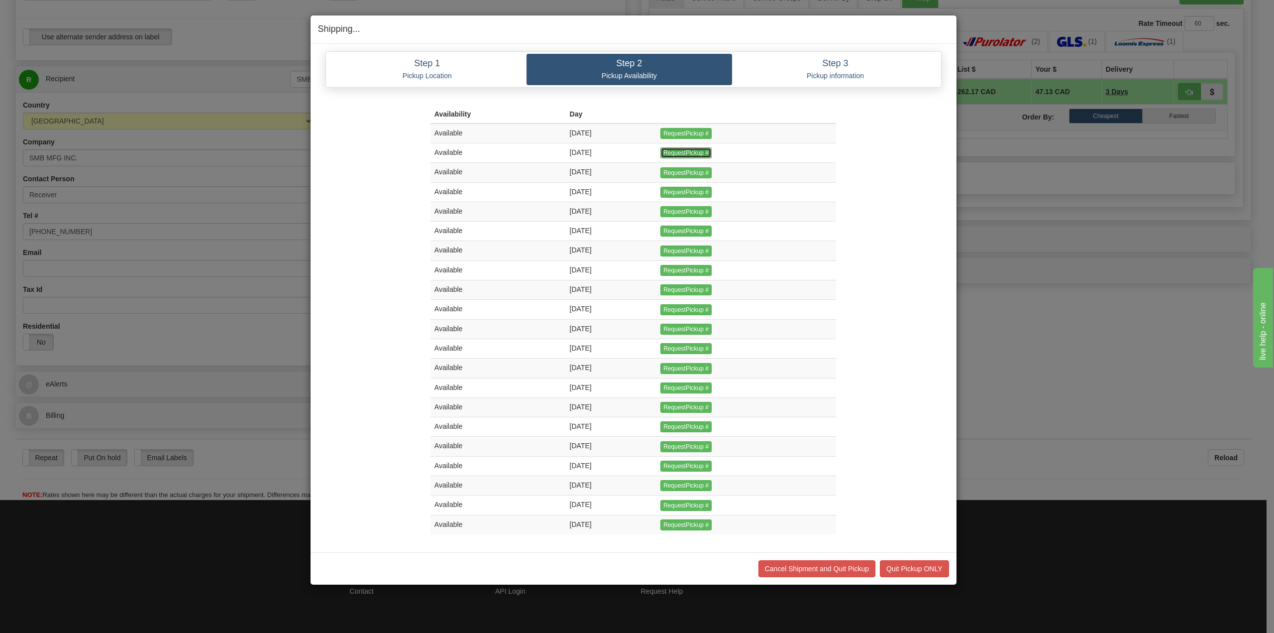
click at [707, 151] on input "RequestPickup #" at bounding box center [685, 152] width 51 height 11
click at [0, 0] on div at bounding box center [0, 0] width 0 height 0
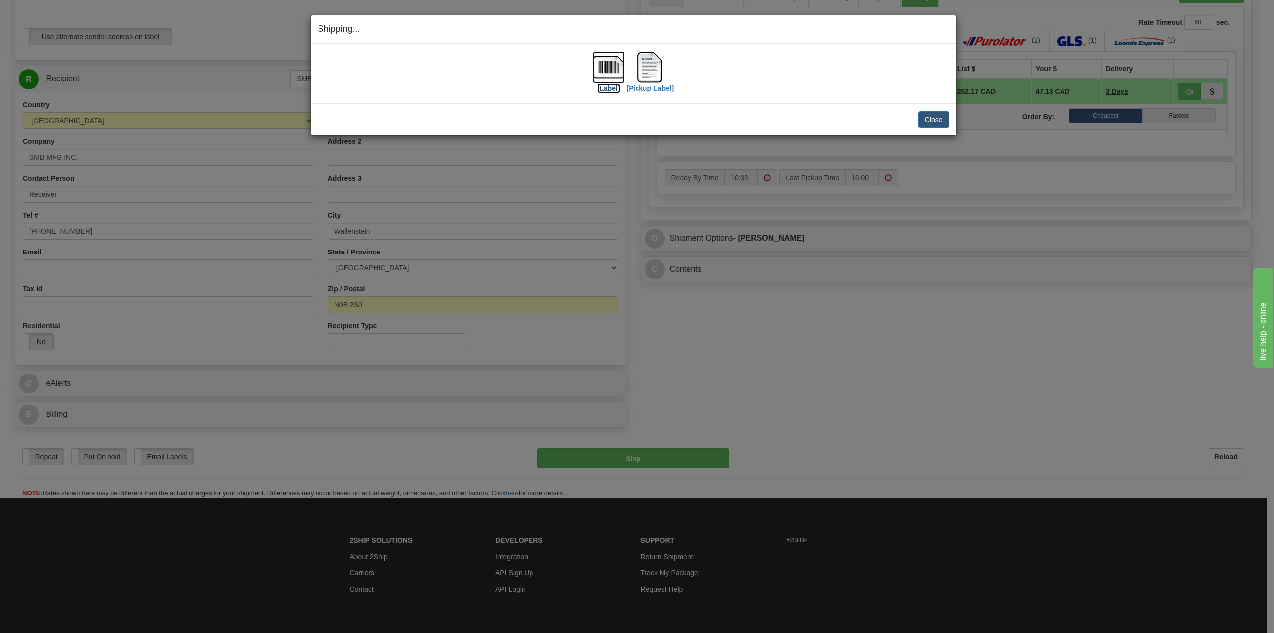
click at [609, 70] on img at bounding box center [609, 67] width 32 height 32
